Goal: Transaction & Acquisition: Purchase product/service

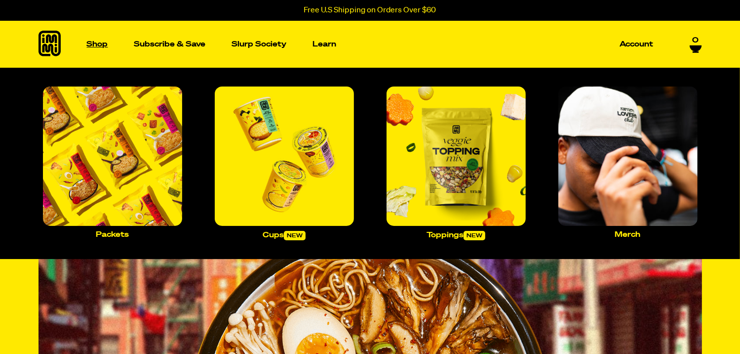
click at [99, 44] on p "Shop" at bounding box center [97, 43] width 21 height 7
click at [127, 190] on img "Main navigation" at bounding box center [112, 155] width 139 height 139
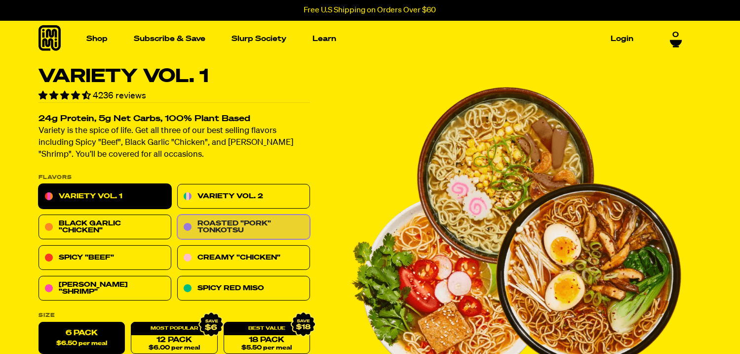
click at [212, 231] on link "Roasted "Pork" Tonkotsu" at bounding box center [243, 227] width 133 height 25
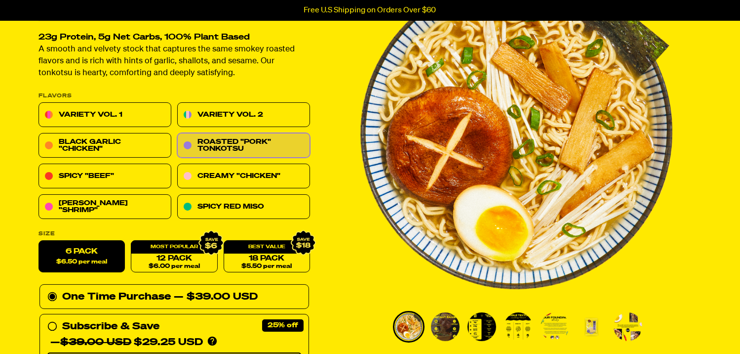
scroll to position [99, 0]
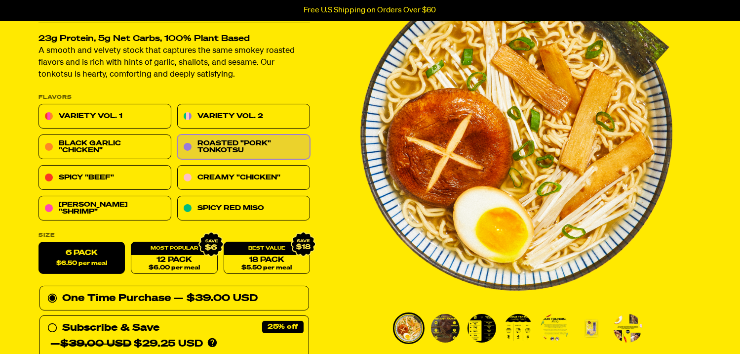
click at [452, 336] on img "Go to slide 2" at bounding box center [445, 328] width 29 height 29
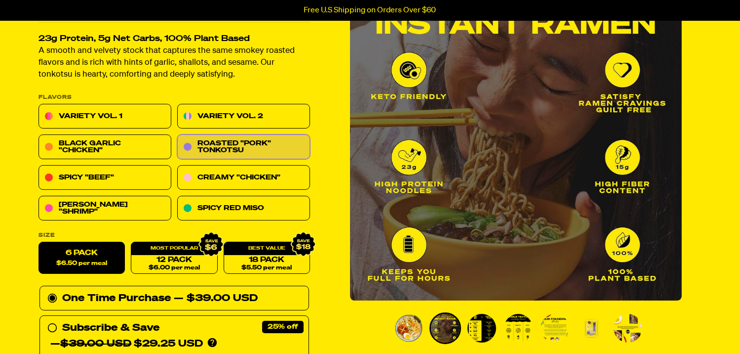
click at [486, 330] on img "Go to slide 3" at bounding box center [482, 328] width 29 height 29
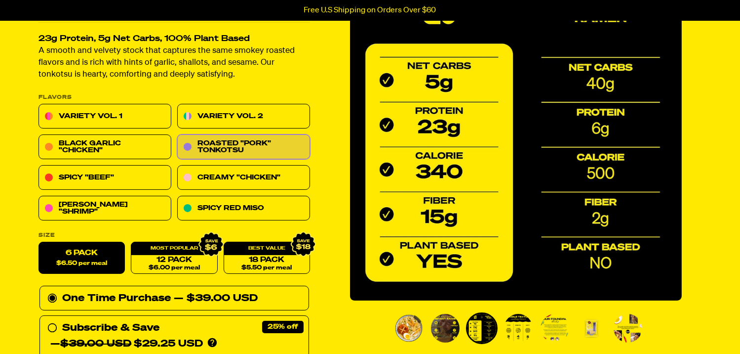
click at [513, 333] on img "Go to slide 4" at bounding box center [518, 328] width 29 height 29
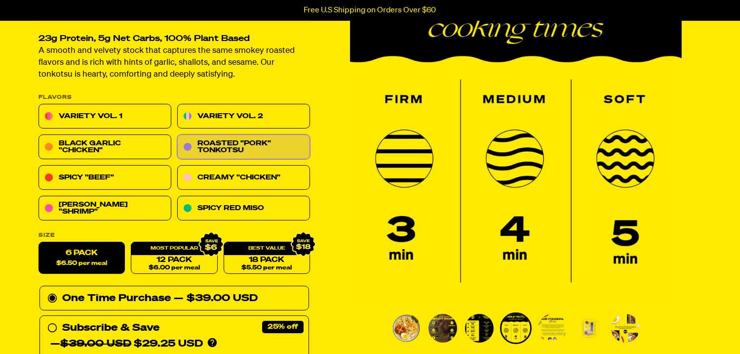
click at [553, 332] on img "Go to slide 5" at bounding box center [552, 328] width 29 height 29
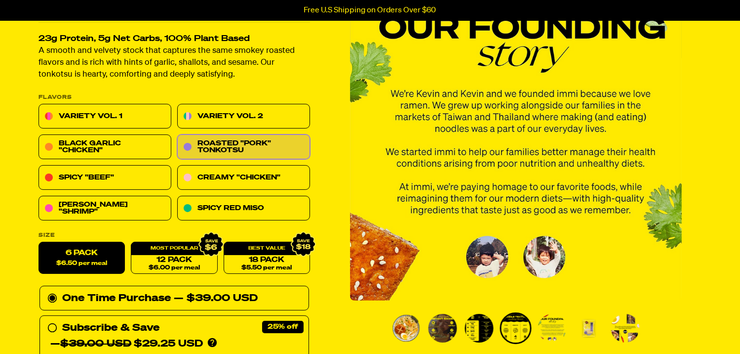
click at [553, 332] on img "Go to slide 5" at bounding box center [552, 328] width 29 height 29
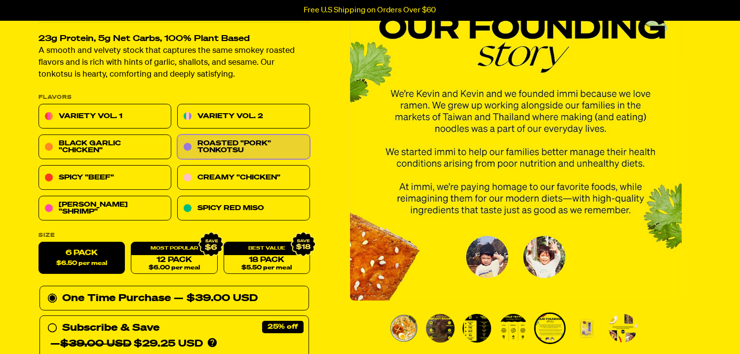
click at [588, 331] on img "Go to slide 6" at bounding box center [586, 328] width 29 height 29
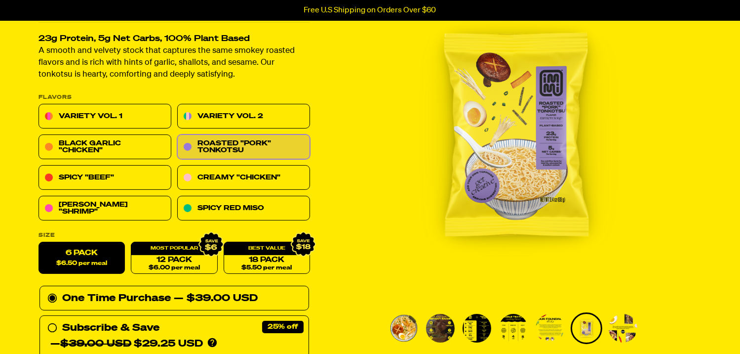
click at [628, 331] on img "Go to slide 7" at bounding box center [623, 328] width 29 height 29
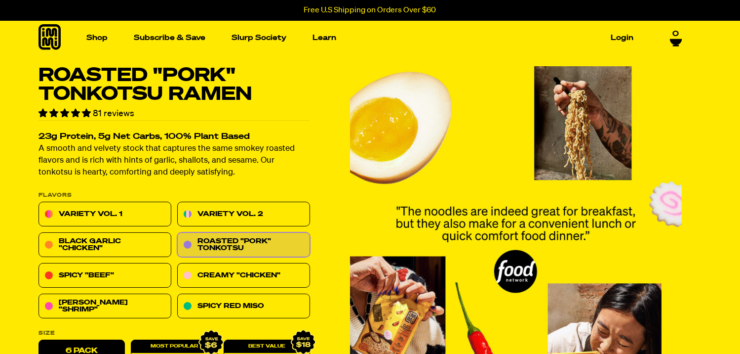
scroll to position [0, 0]
